Goal: Information Seeking & Learning: Learn about a topic

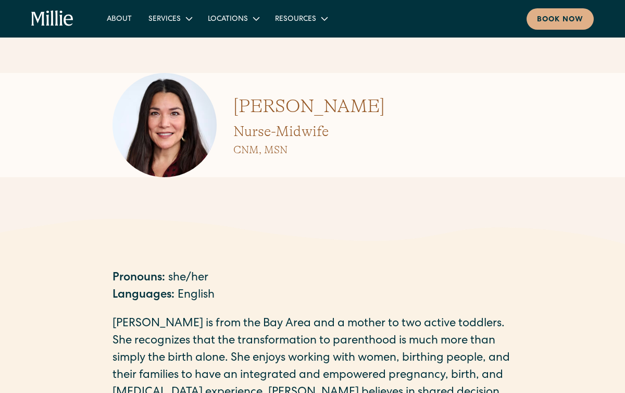
click at [52, 24] on icon "home" at bounding box center [52, 17] width 3 height 15
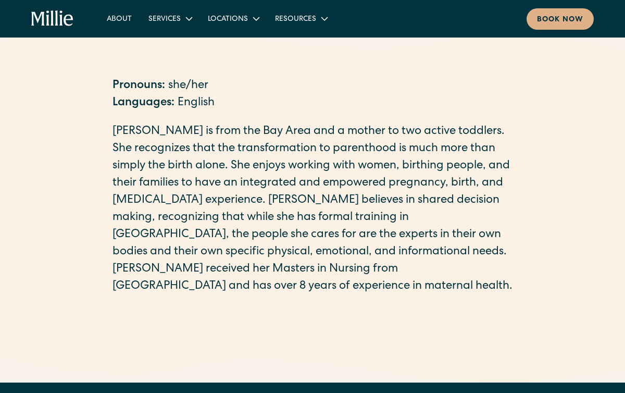
scroll to position [187, 0]
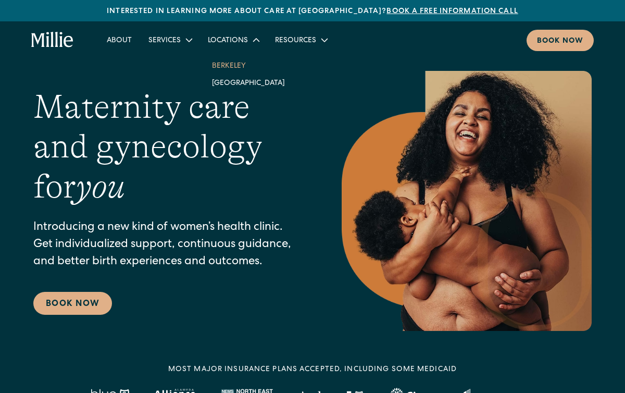
click at [229, 68] on link "Berkeley" at bounding box center [249, 65] width 90 height 17
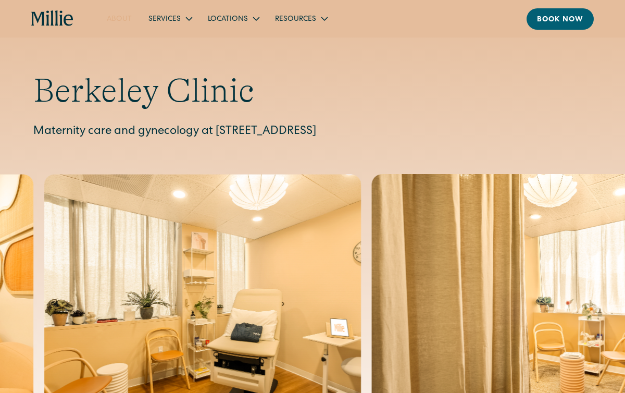
click at [129, 18] on link "About" at bounding box center [119, 18] width 42 height 17
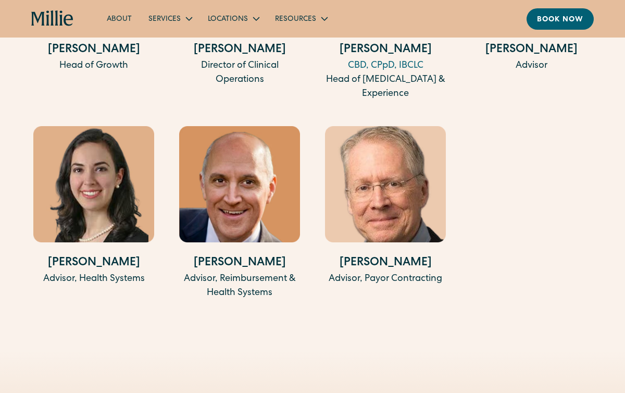
scroll to position [2413, 0]
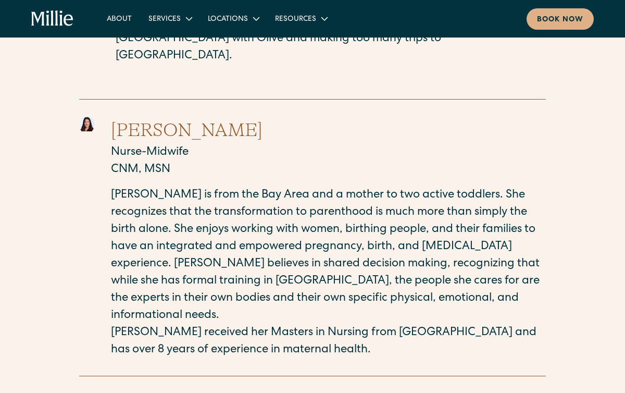
scroll to position [738, 0]
